Goal: Information Seeking & Learning: Learn about a topic

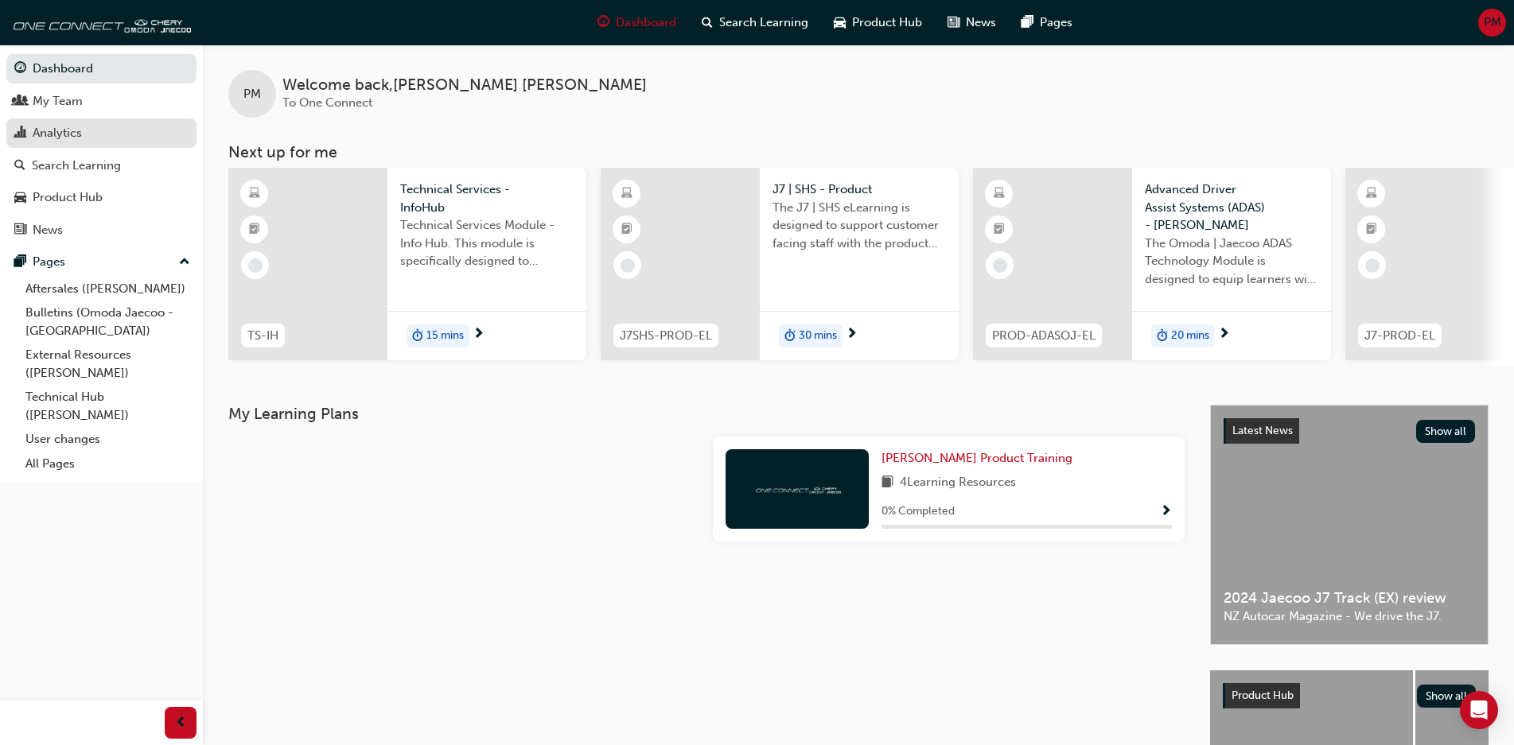
click at [112, 146] on link "Analytics" at bounding box center [101, 133] width 190 height 29
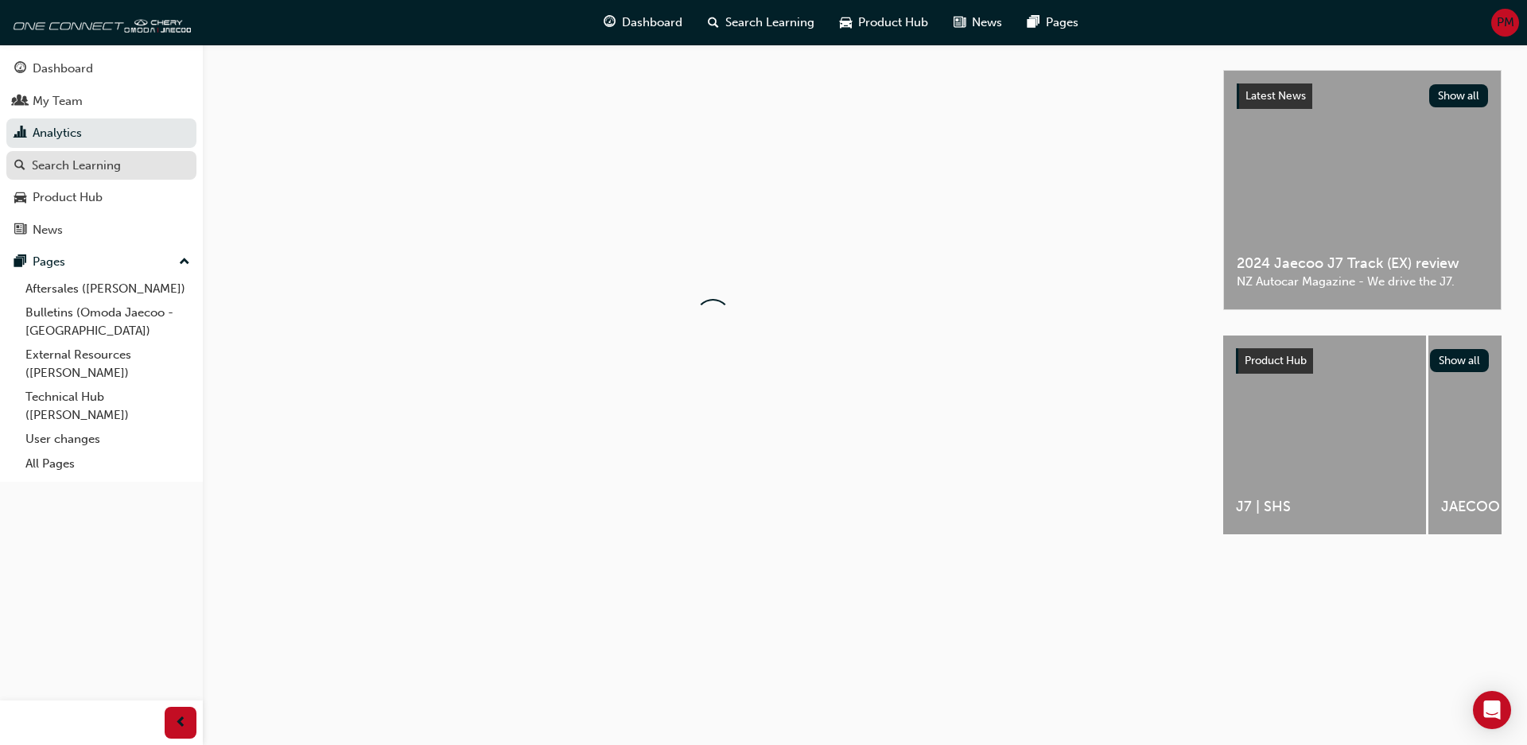
click at [115, 165] on div "Search Learning" at bounding box center [76, 166] width 89 height 18
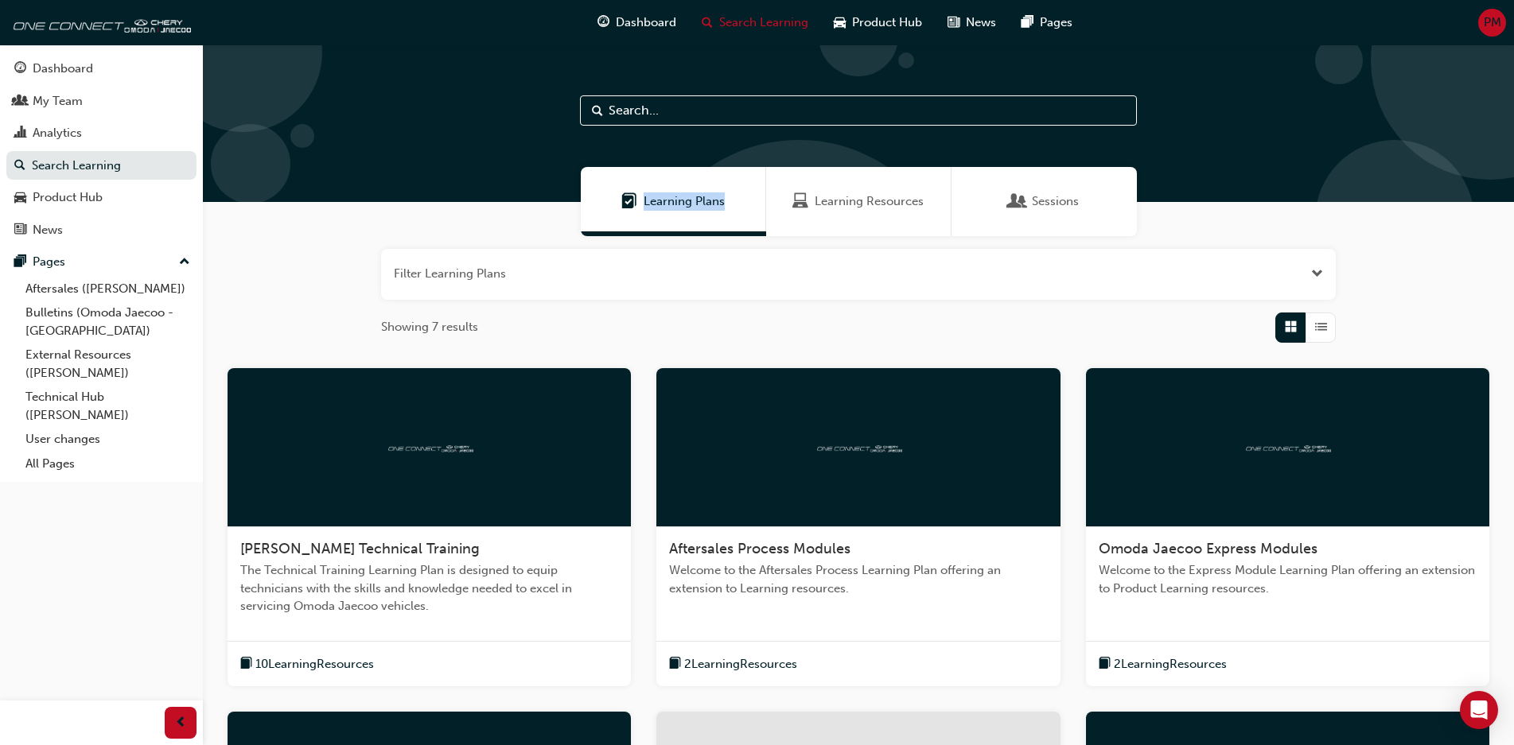
drag, startPoint x: 749, startPoint y: 174, endPoint x: 862, endPoint y: 177, distance: 113.0
click at [852, 181] on div "Learning Plans Learning Resources Sessions Filter Learning Plans Showing 7 resu…" at bounding box center [858, 616] width 1311 height 1142
click at [858, 196] on span "Learning Resources" at bounding box center [869, 202] width 109 height 18
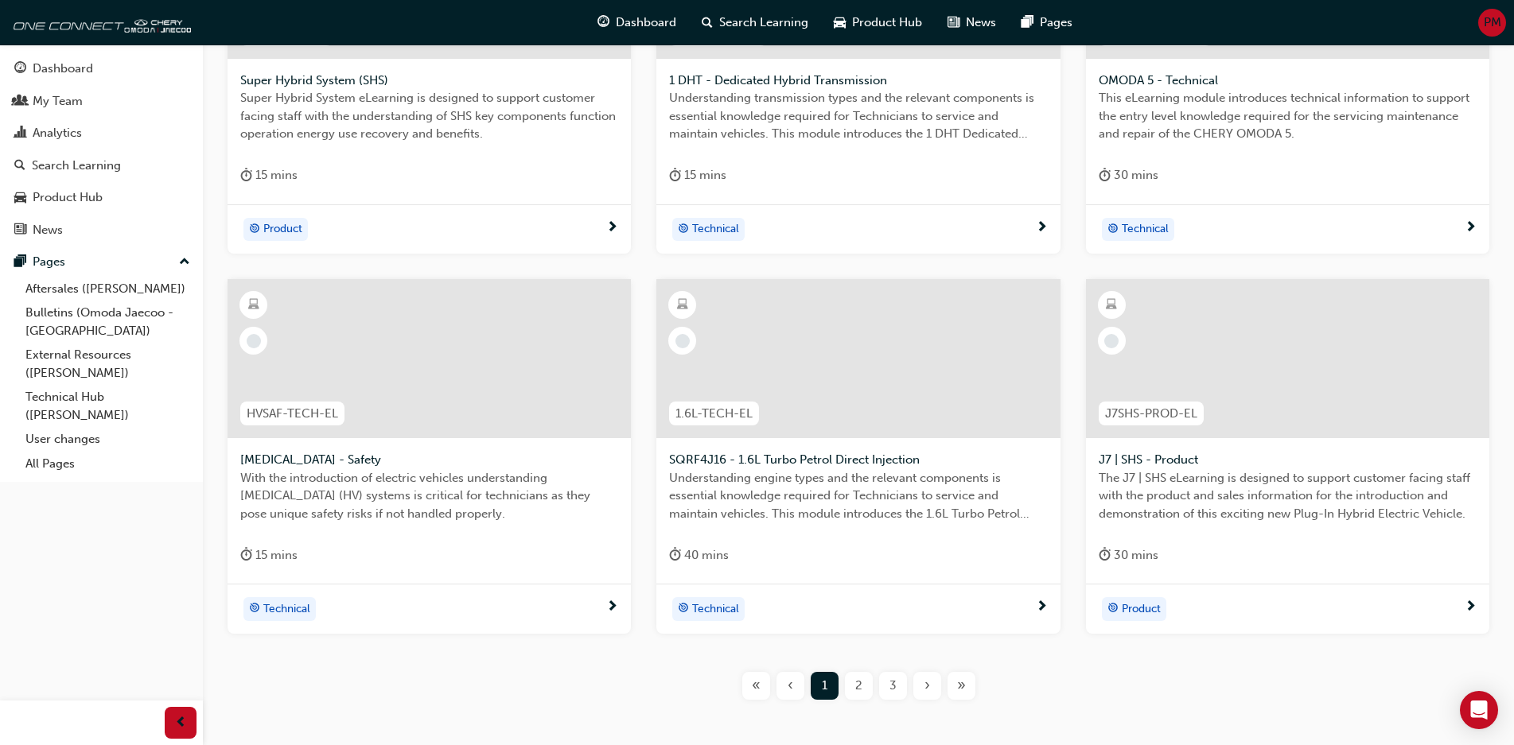
scroll to position [477, 0]
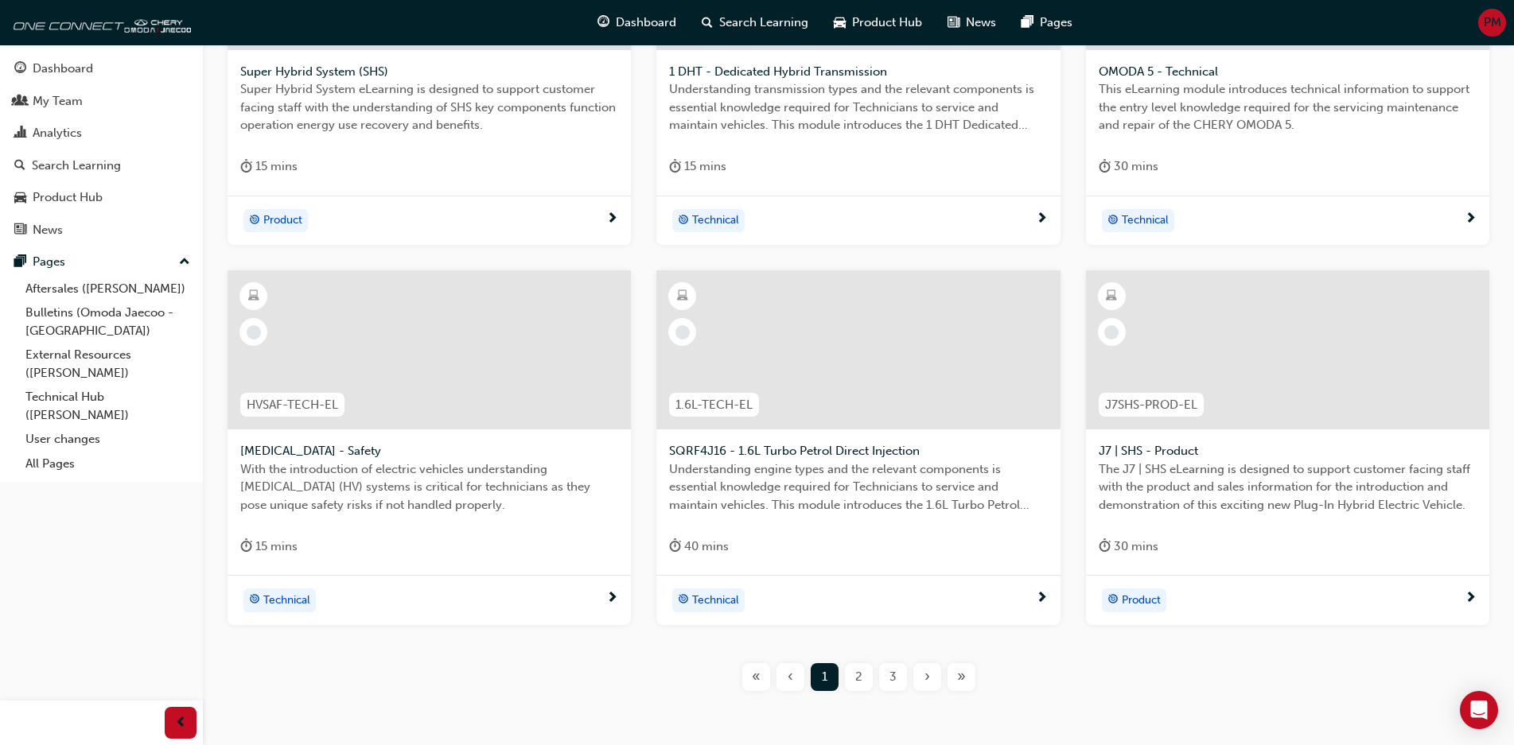
click at [860, 670] on span "2" at bounding box center [858, 677] width 7 height 18
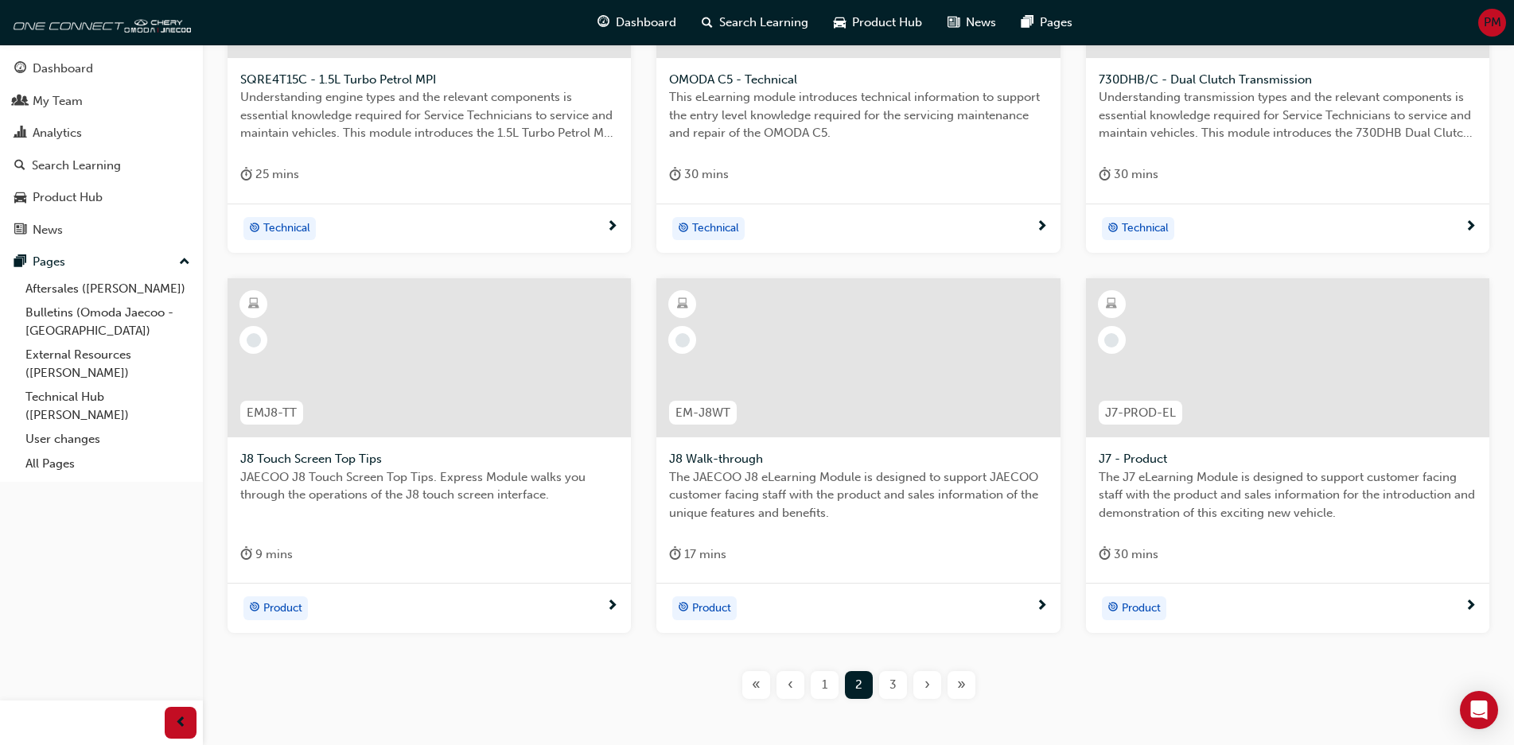
scroll to position [477, 0]
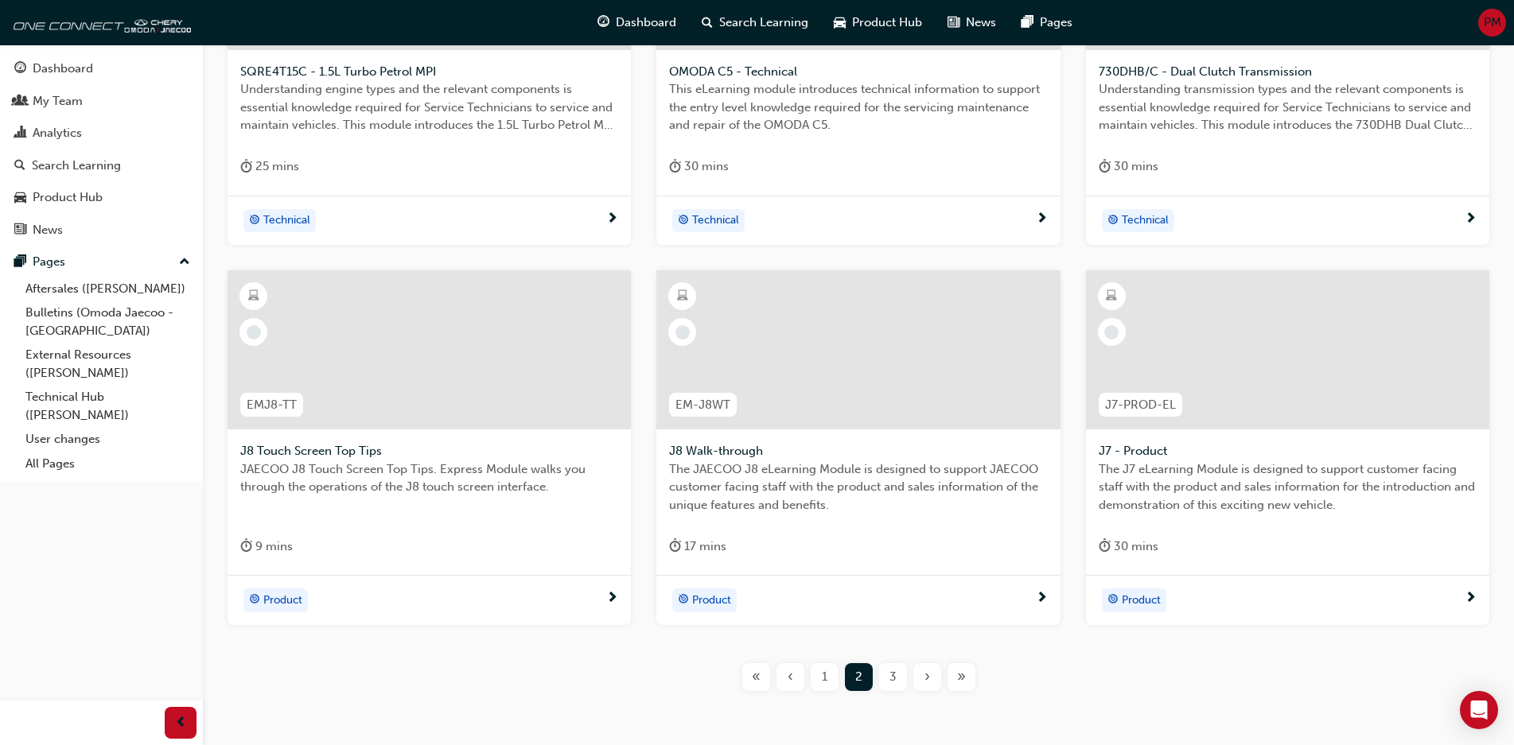
click at [896, 682] on span "3" at bounding box center [892, 677] width 7 height 18
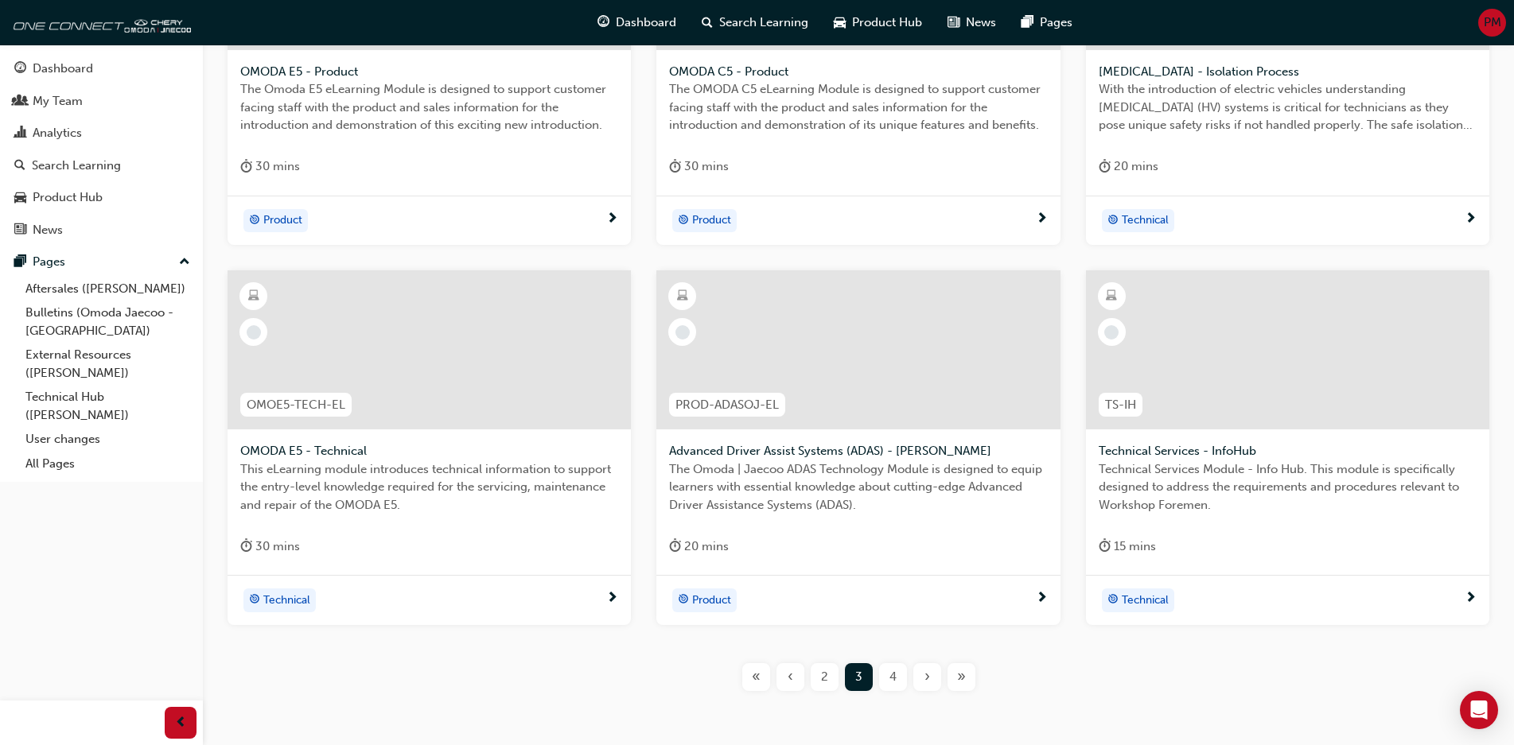
click at [1275, 383] on div at bounding box center [1287, 349] width 403 height 159
